Goal: Check status: Check status

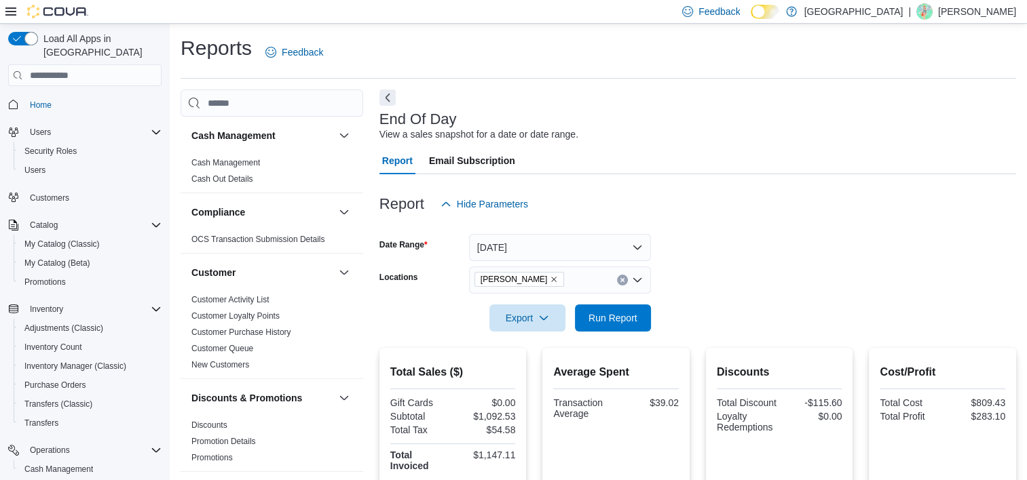
scroll to position [475, 0]
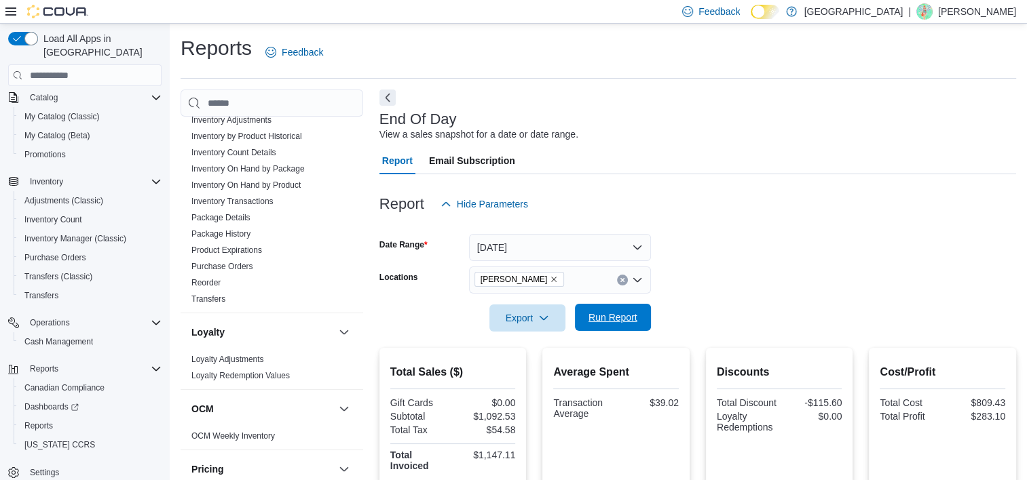
click at [635, 315] on span "Run Report" at bounding box center [612, 318] width 49 height 14
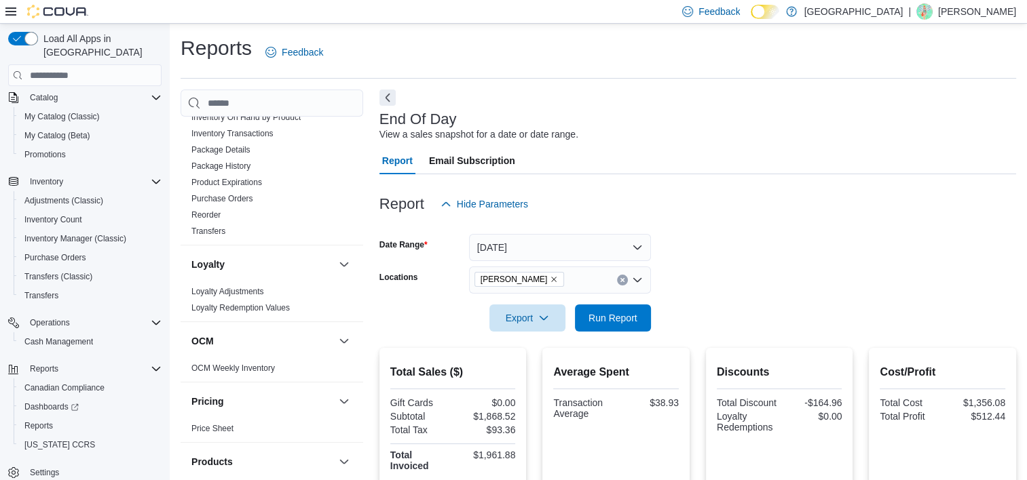
scroll to position [407, 0]
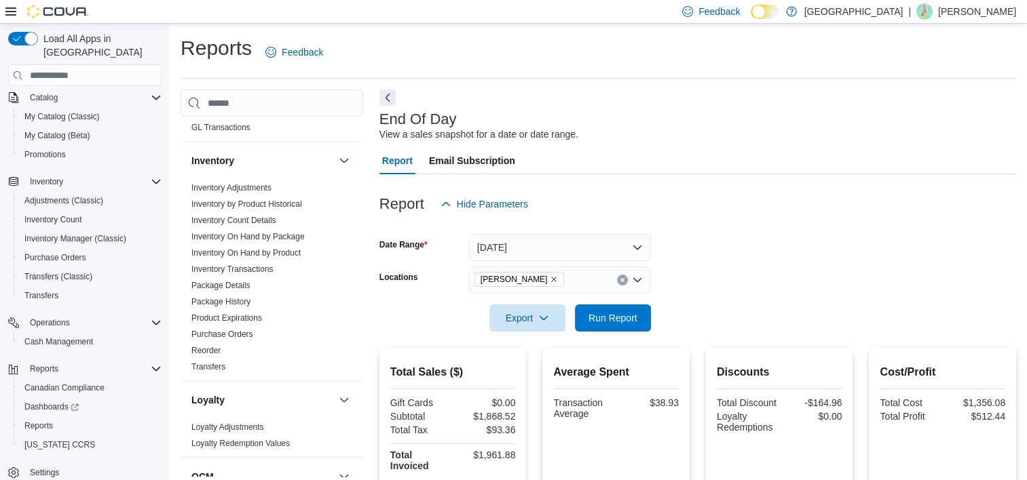
drag, startPoint x: 231, startPoint y: 299, endPoint x: 524, endPoint y: 320, distance: 294.0
click at [231, 299] on link "Package History" at bounding box center [220, 302] width 59 height 10
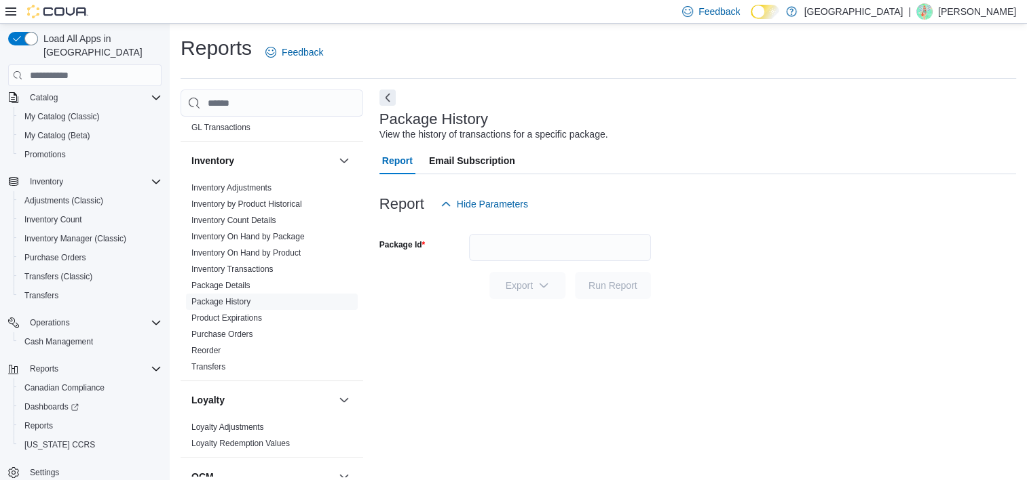
scroll to position [7, 0]
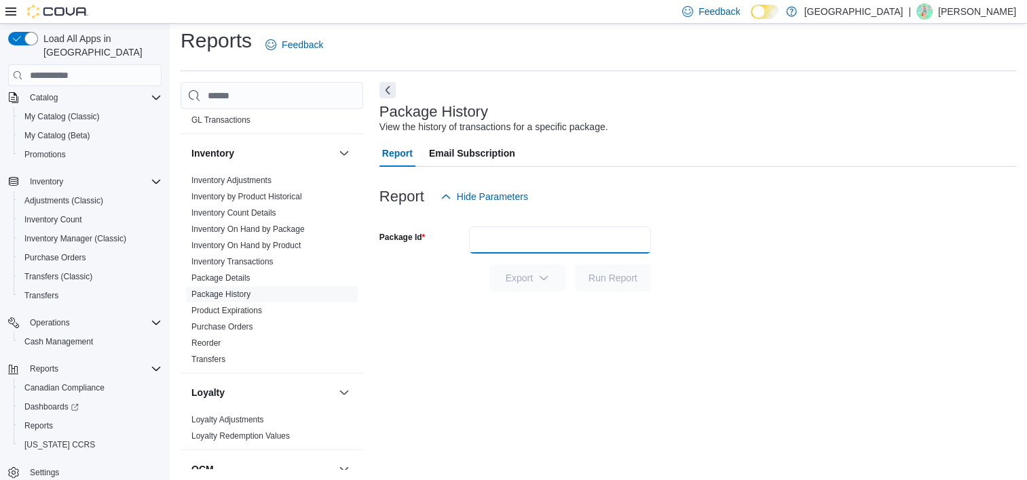
click at [531, 233] on input "Package Id" at bounding box center [560, 240] width 182 height 27
paste input "**********"
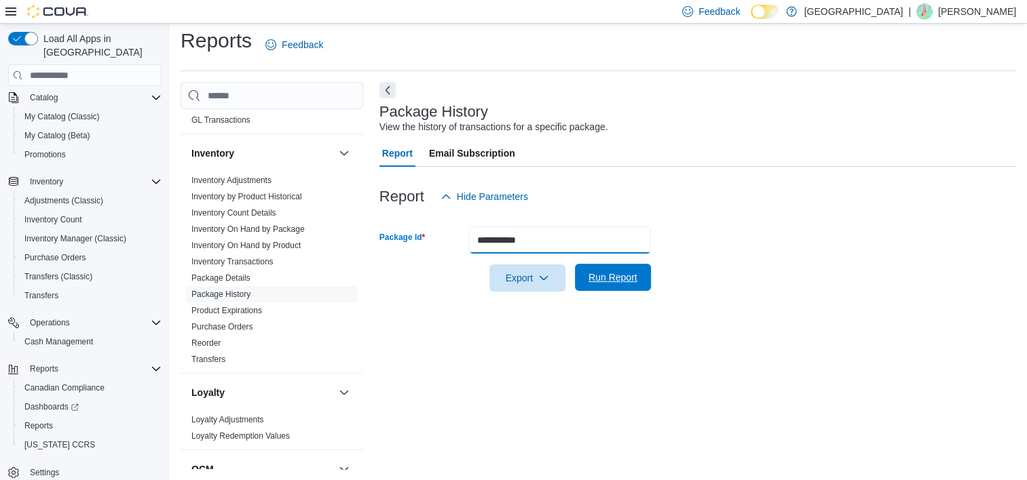
type input "**********"
click at [608, 277] on span "Run Report" at bounding box center [612, 278] width 49 height 14
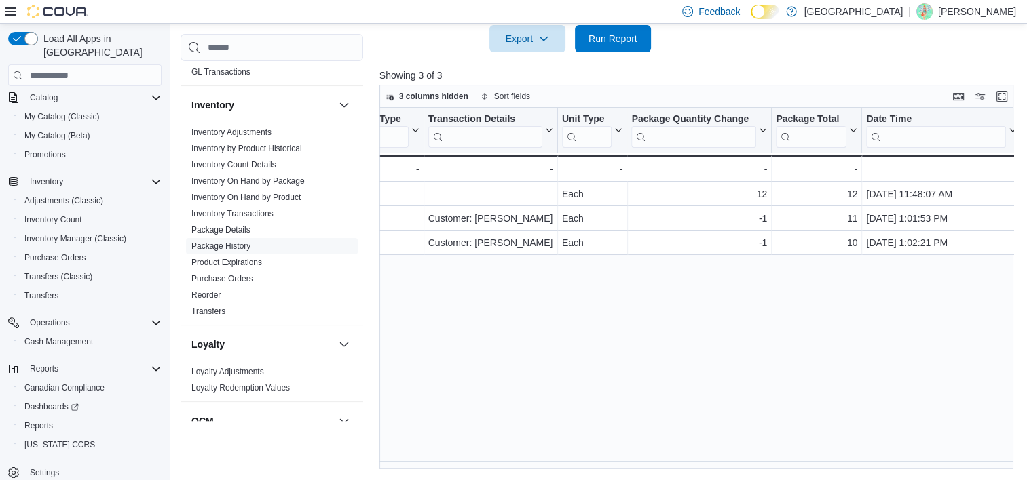
scroll to position [0, 619]
